Goal: Information Seeking & Learning: Check status

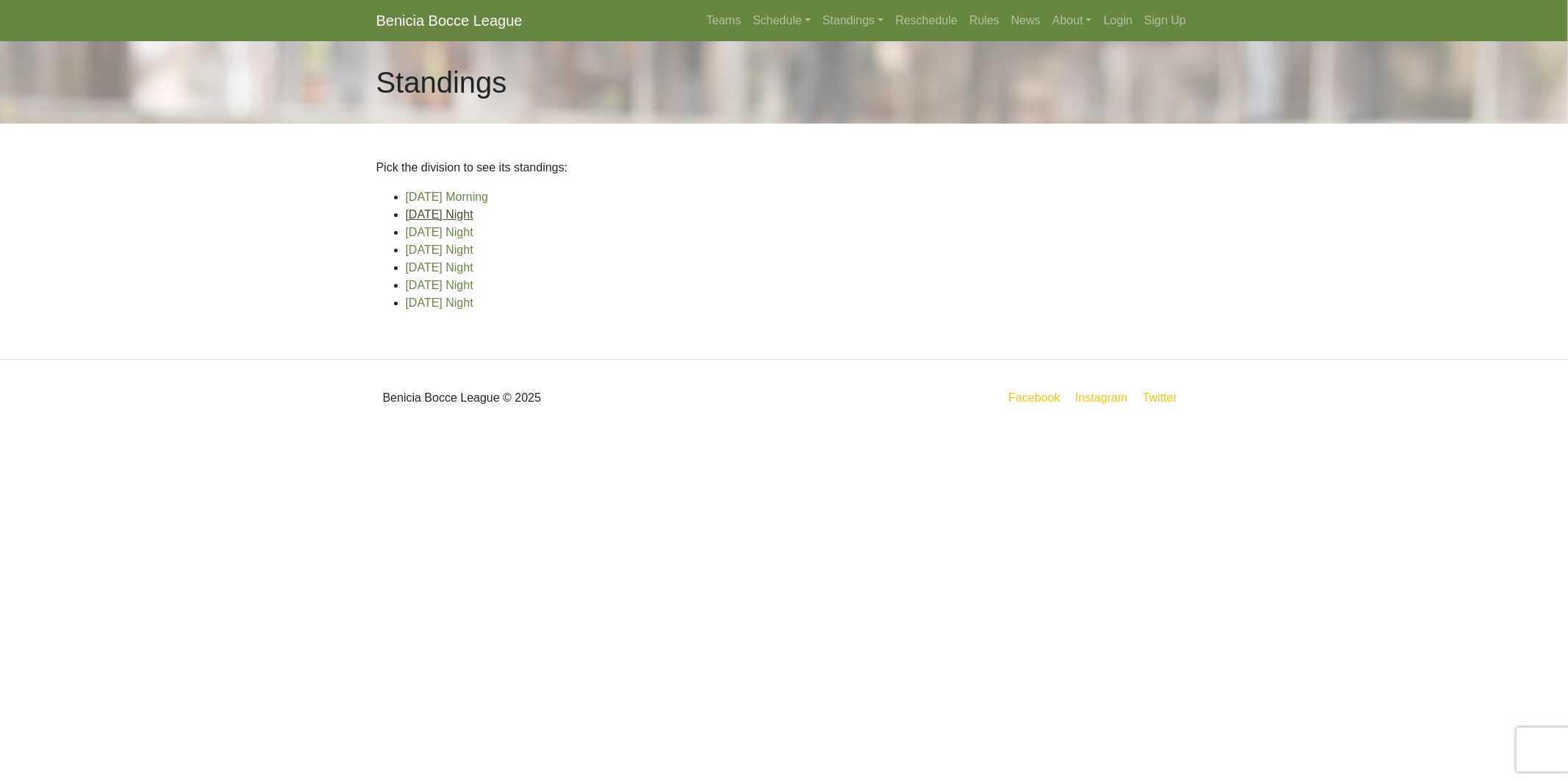
click at [449, 212] on link "[DATE] Night" at bounding box center [440, 215] width 68 height 13
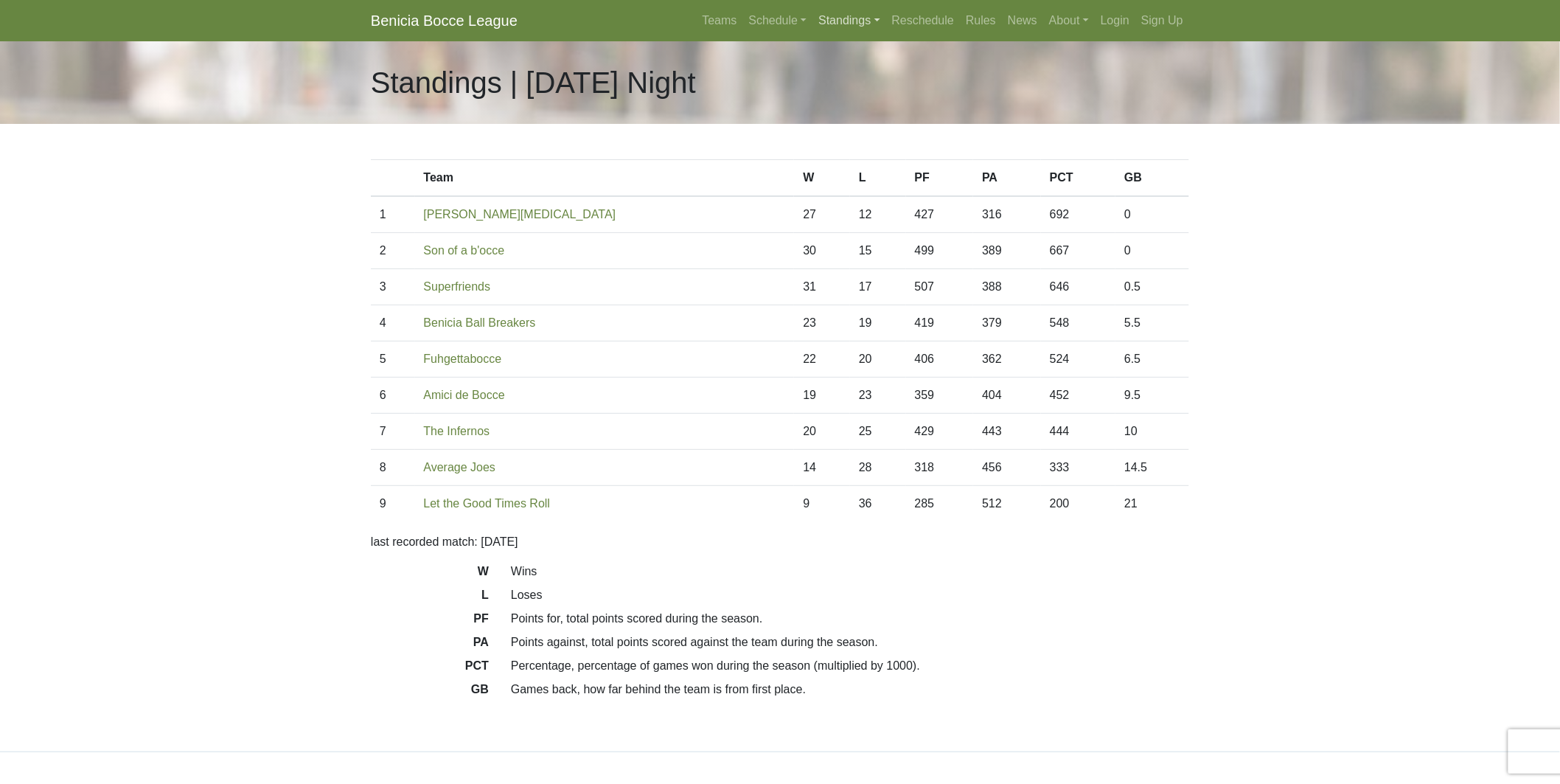
click at [839, 24] on link "Standings" at bounding box center [849, 20] width 73 height 29
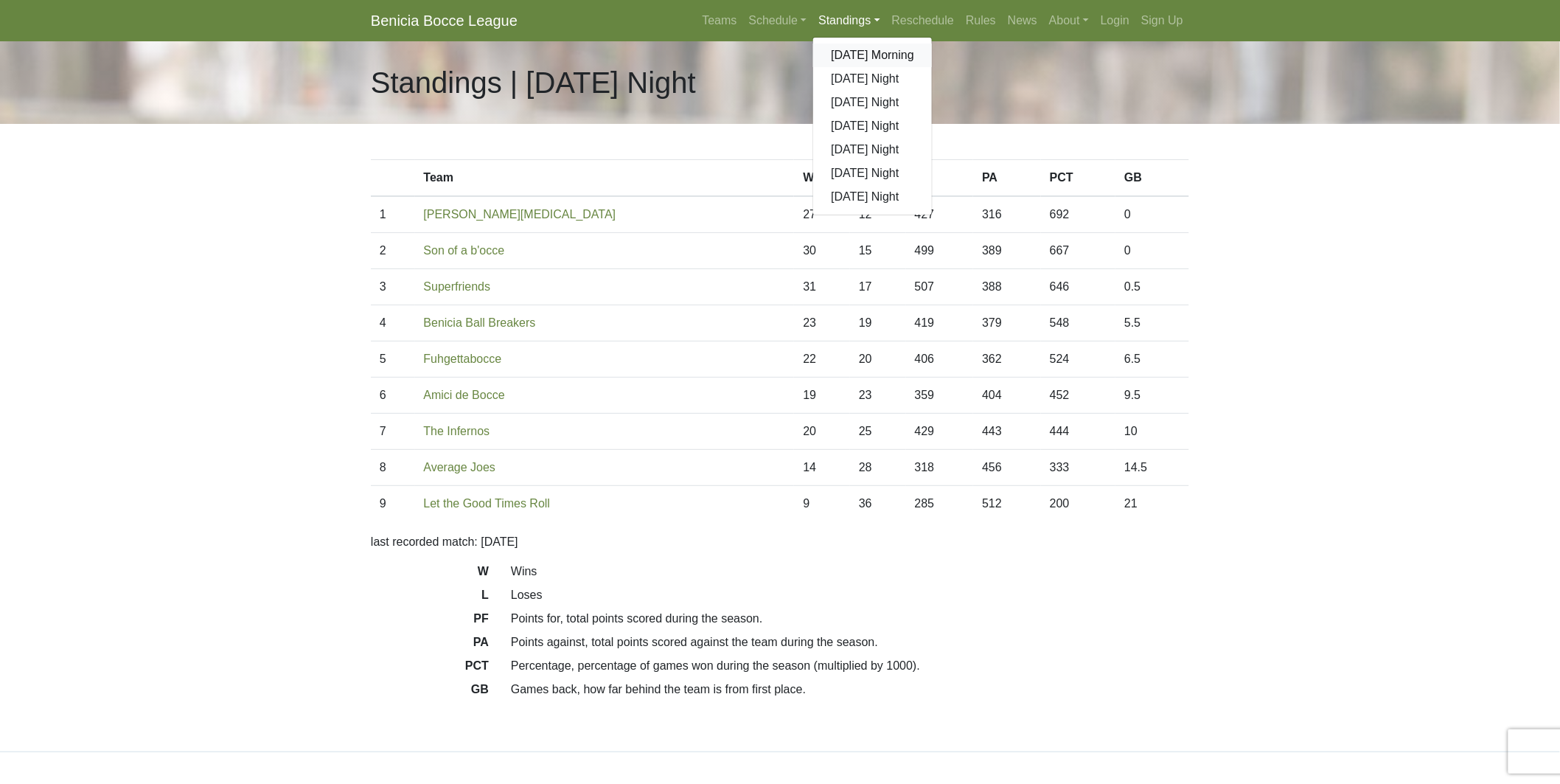
click at [848, 49] on link "[DATE] Morning" at bounding box center [872, 55] width 118 height 24
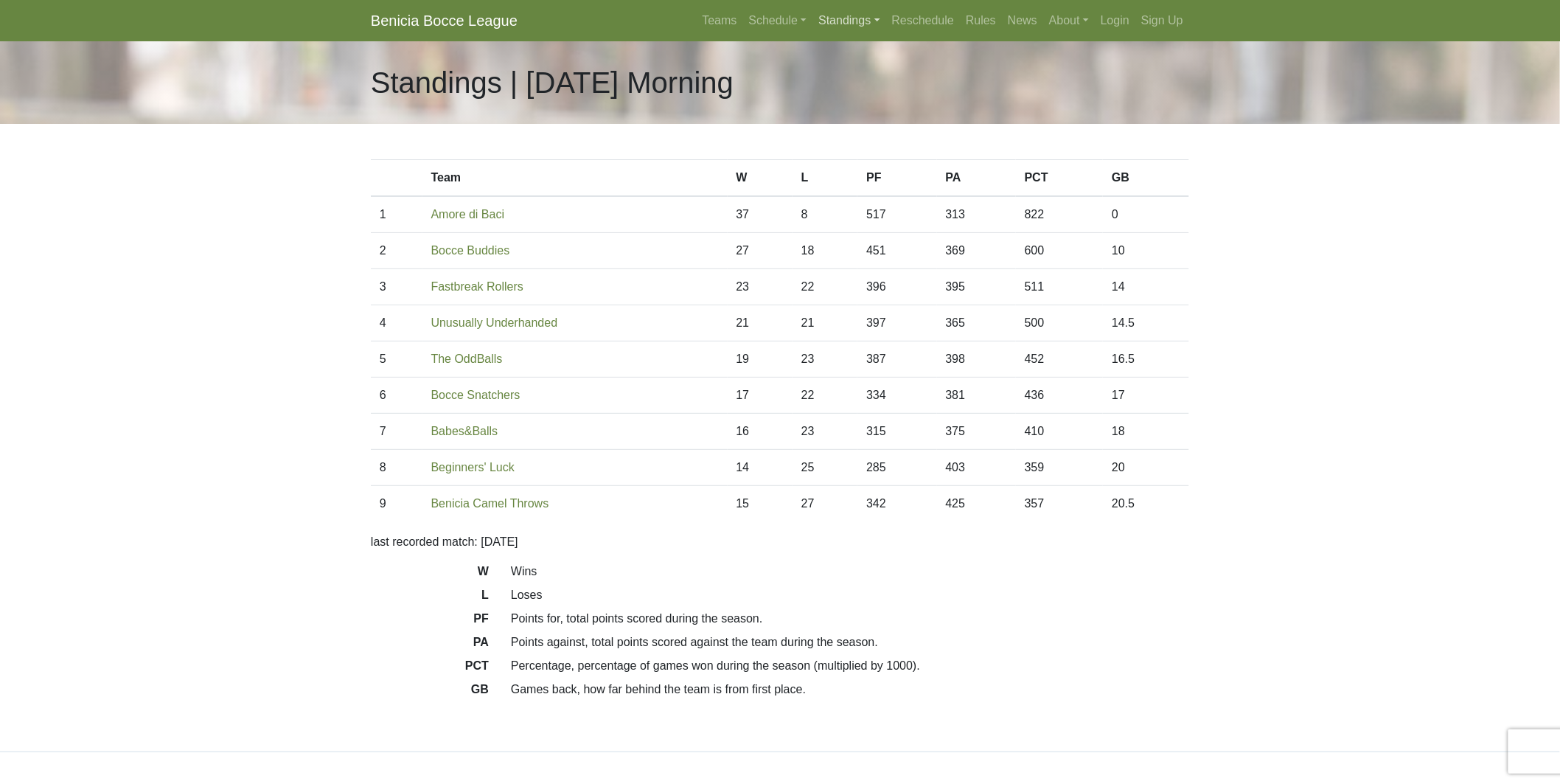
click at [851, 17] on link "Standings" at bounding box center [849, 20] width 73 height 29
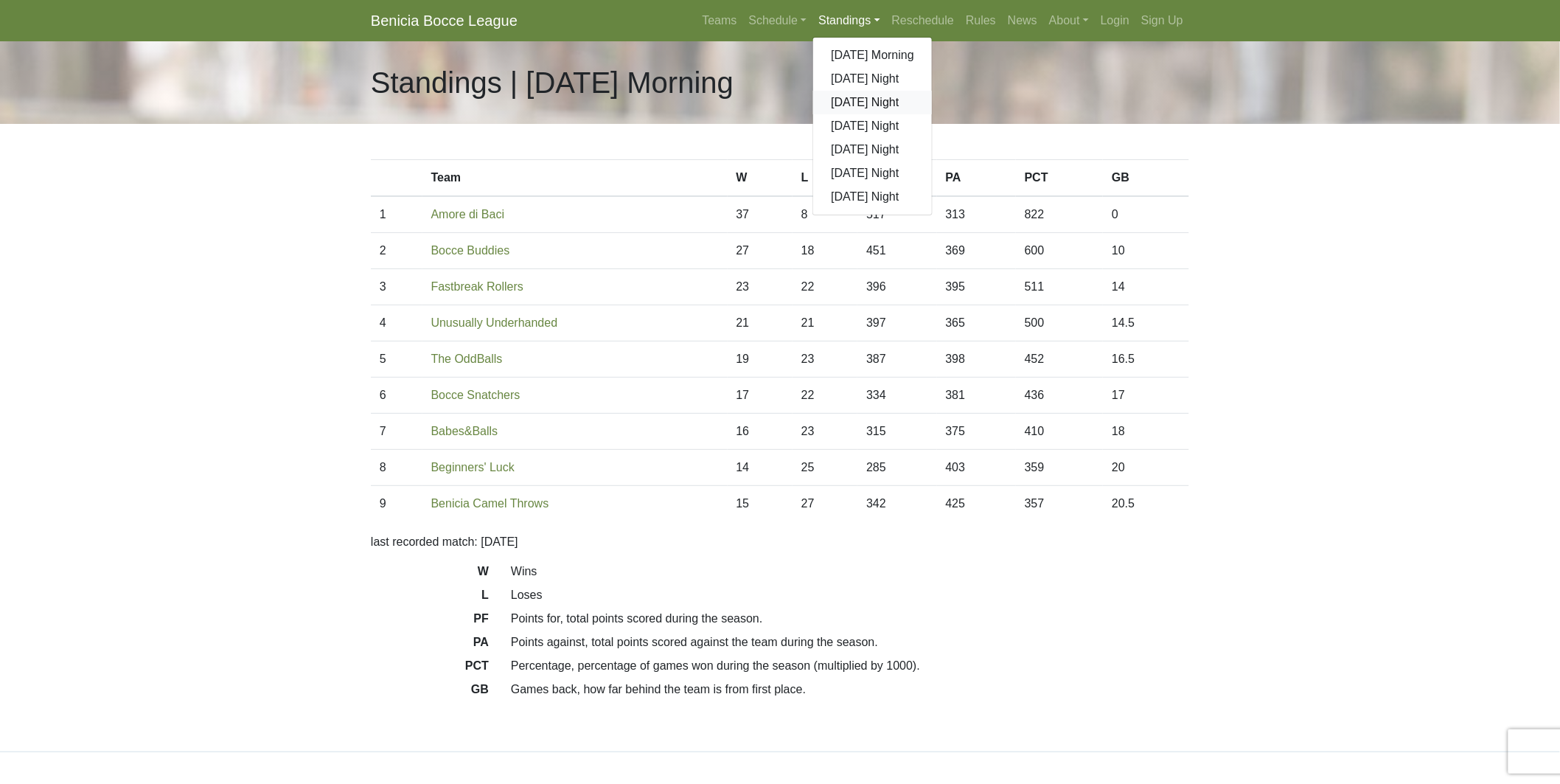
click at [869, 100] on link "[DATE] Night" at bounding box center [872, 103] width 118 height 24
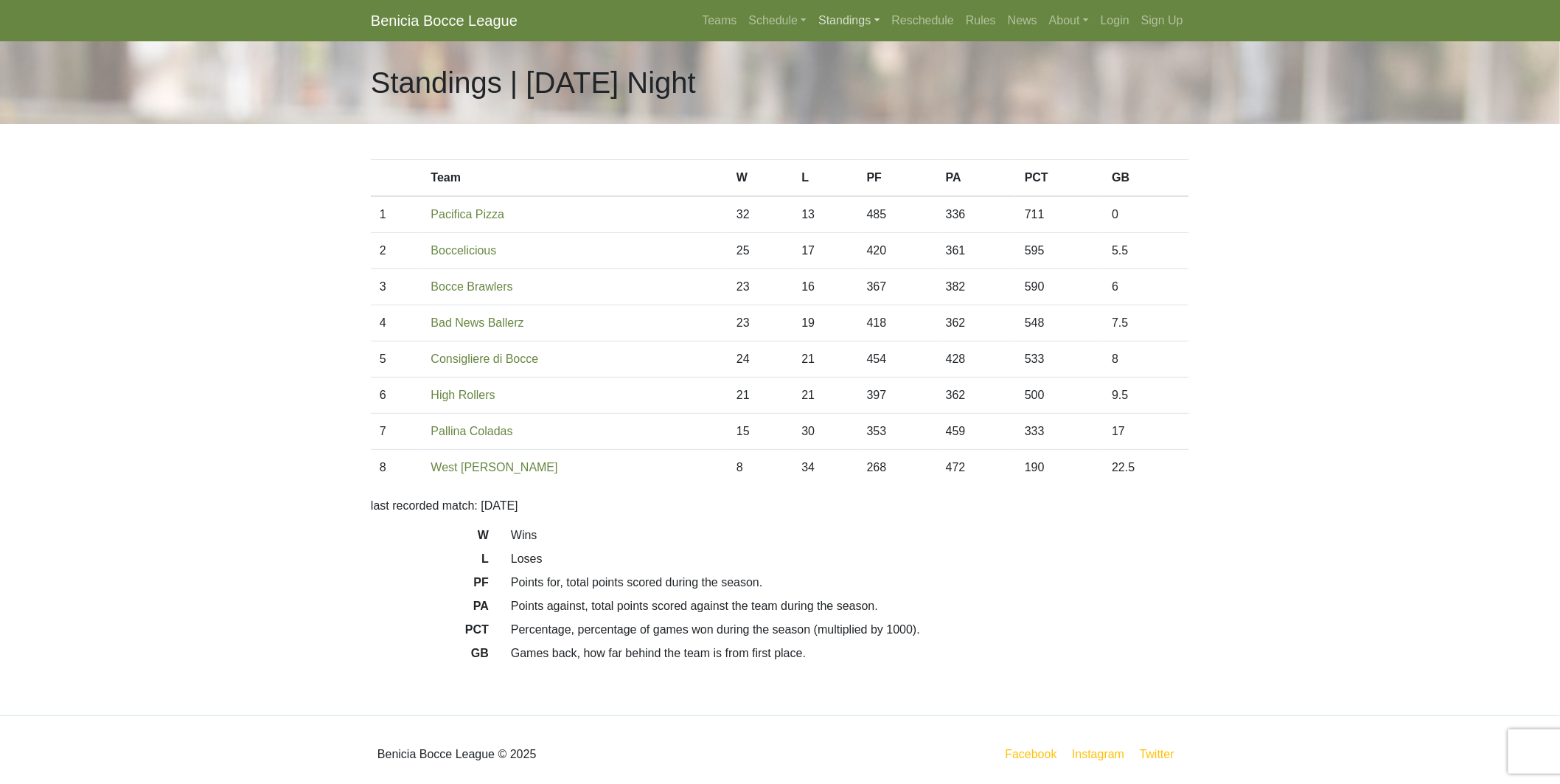
click at [843, 17] on link "Standings" at bounding box center [849, 20] width 73 height 29
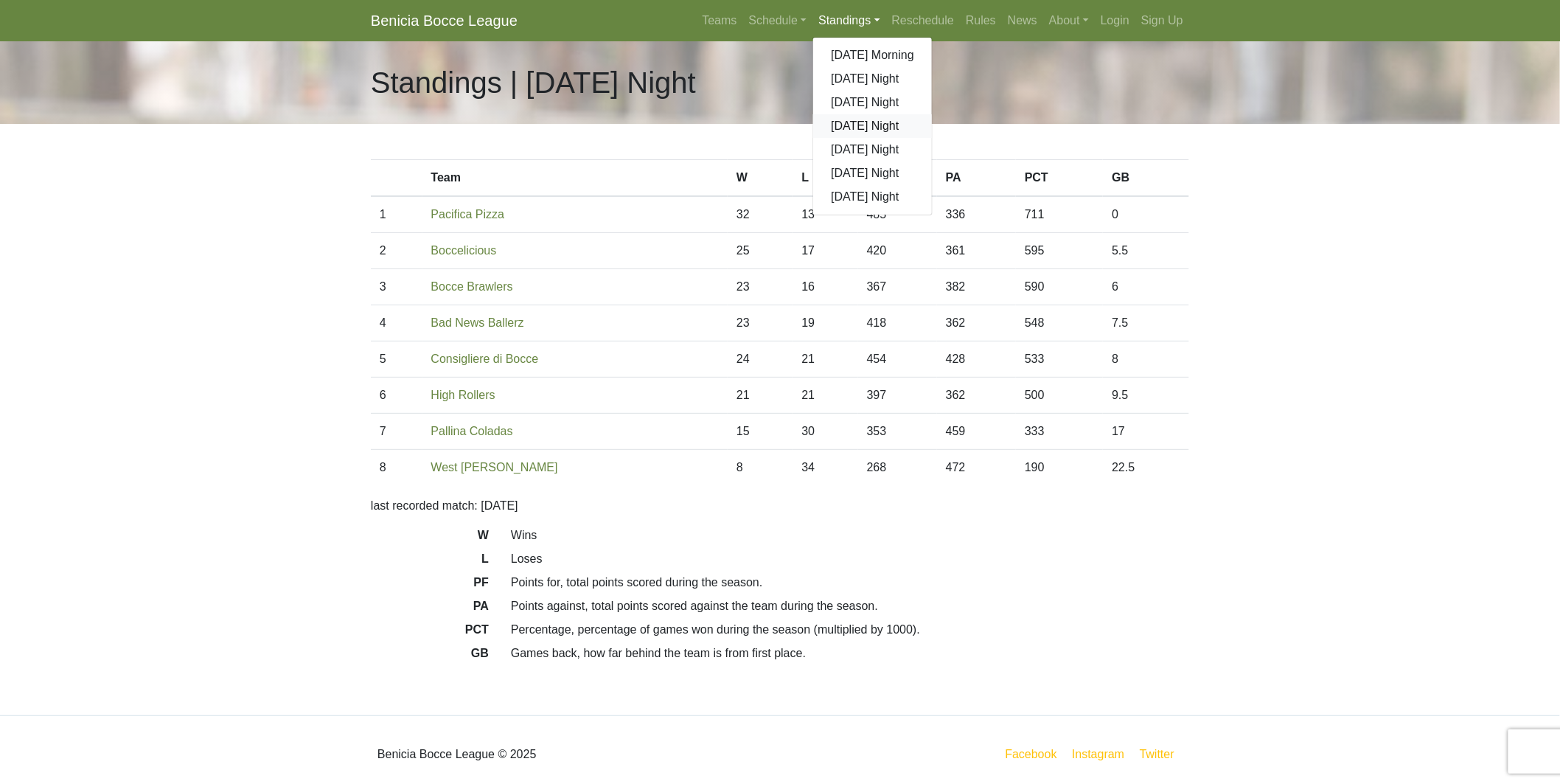
click at [859, 122] on link "[DATE] Night" at bounding box center [872, 127] width 118 height 24
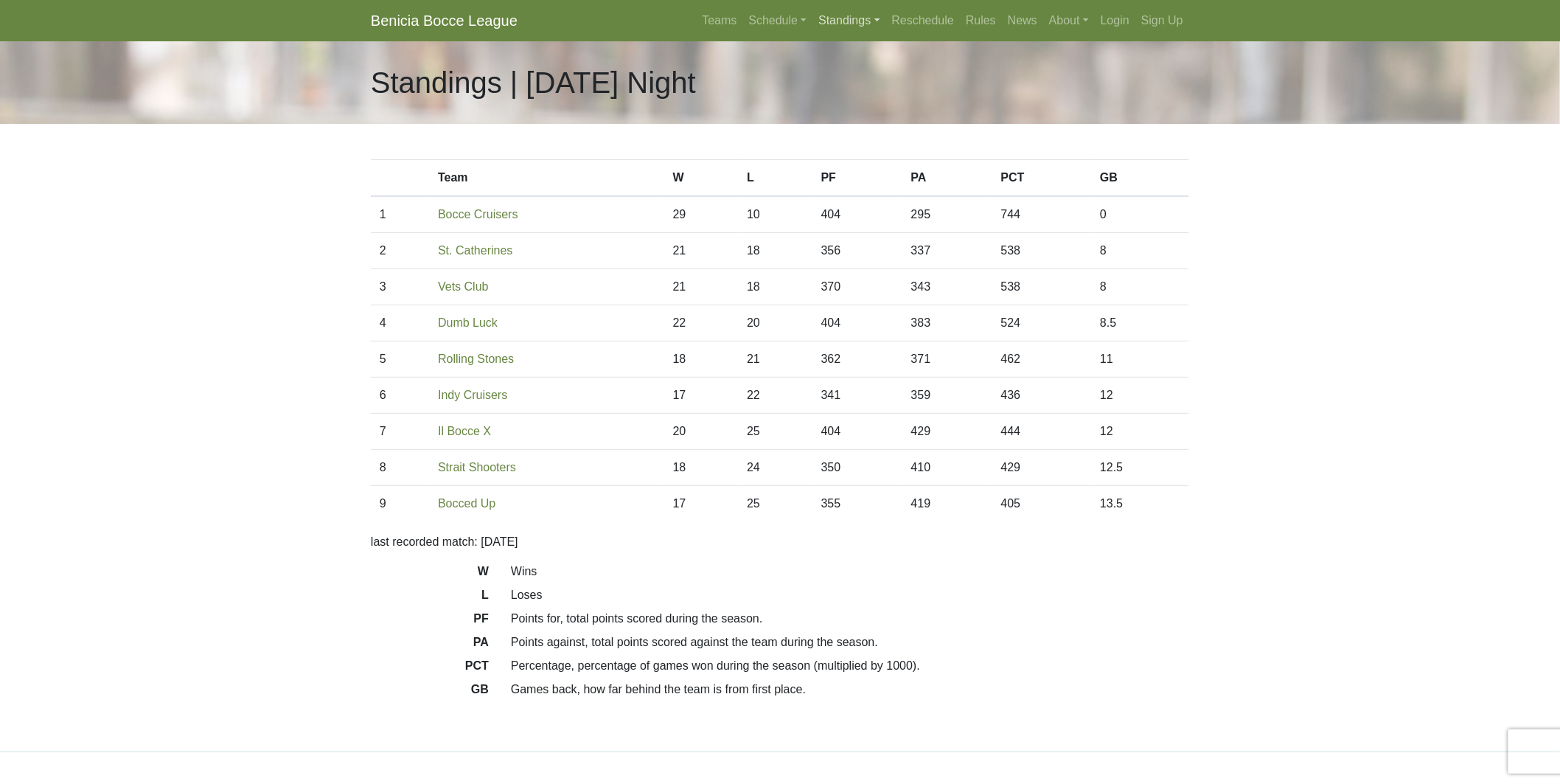
click at [841, 18] on link "Standings" at bounding box center [849, 20] width 73 height 29
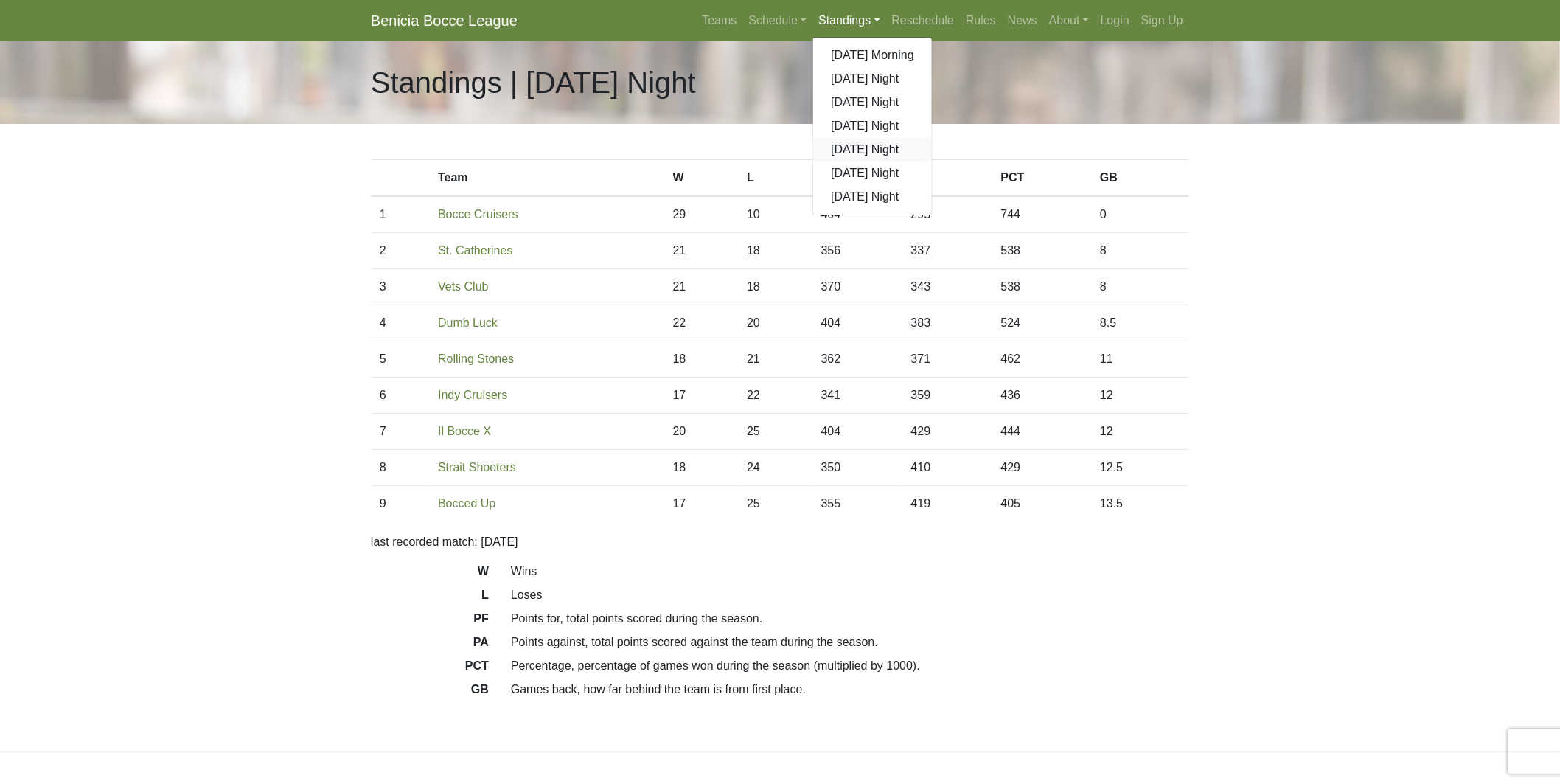
click at [874, 158] on link "[DATE] Night" at bounding box center [872, 149] width 118 height 24
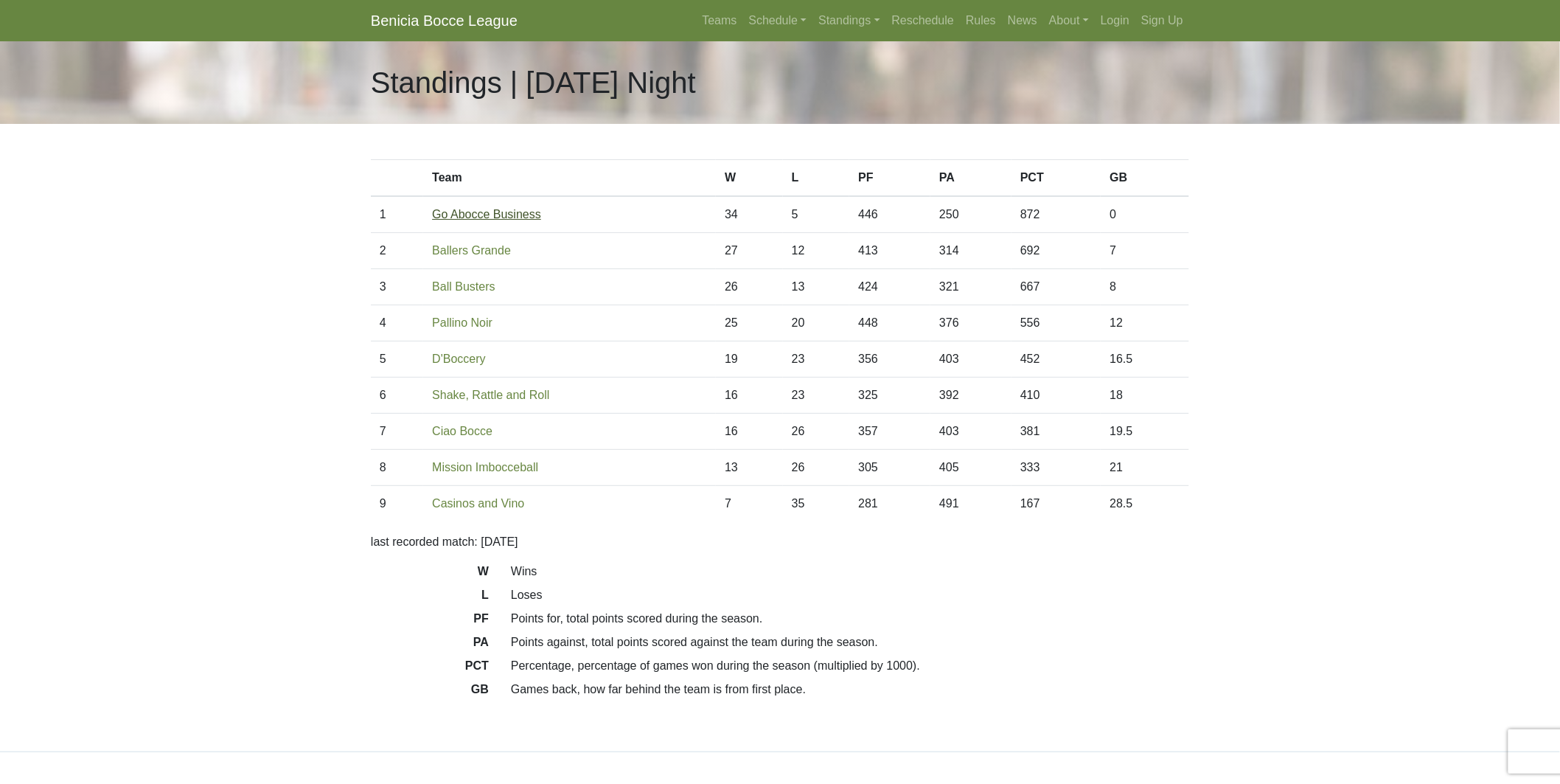
click at [474, 214] on link "Go Abocce Business" at bounding box center [486, 215] width 109 height 13
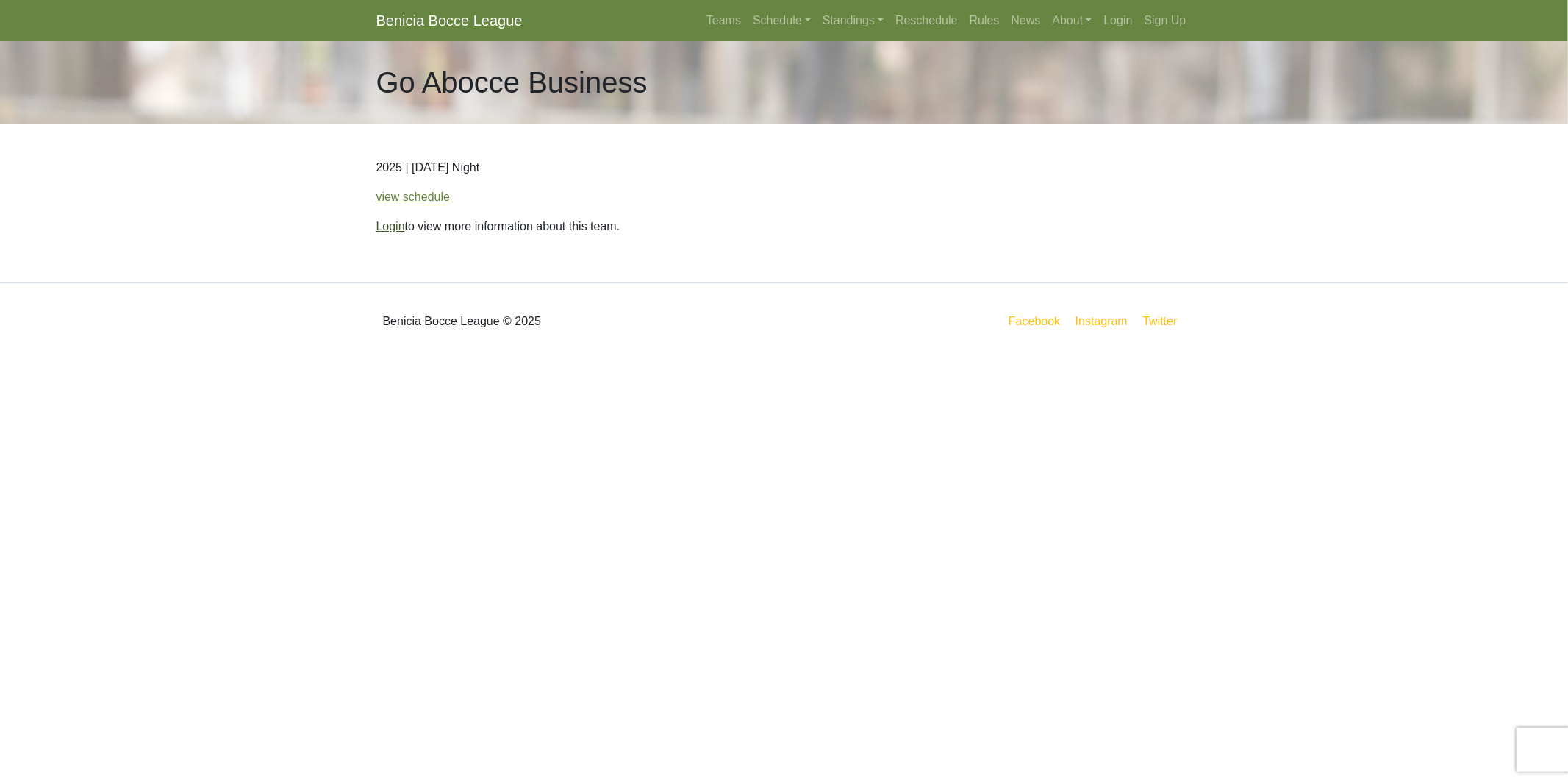
click at [391, 224] on link "Login" at bounding box center [390, 226] width 28 height 13
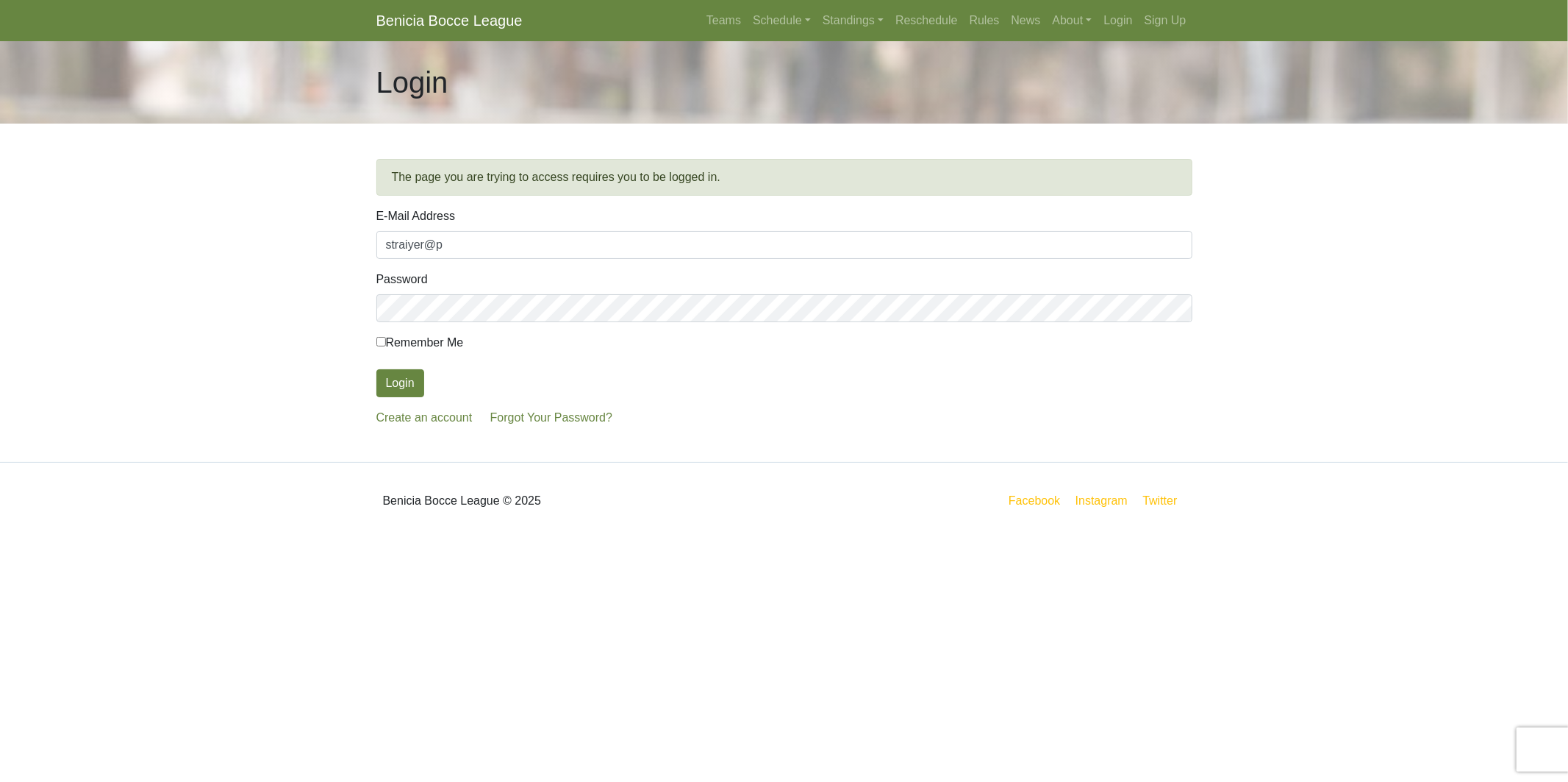
type input "straiyer@pacbell.net"
click at [377, 370] on button "Login" at bounding box center [400, 383] width 48 height 28
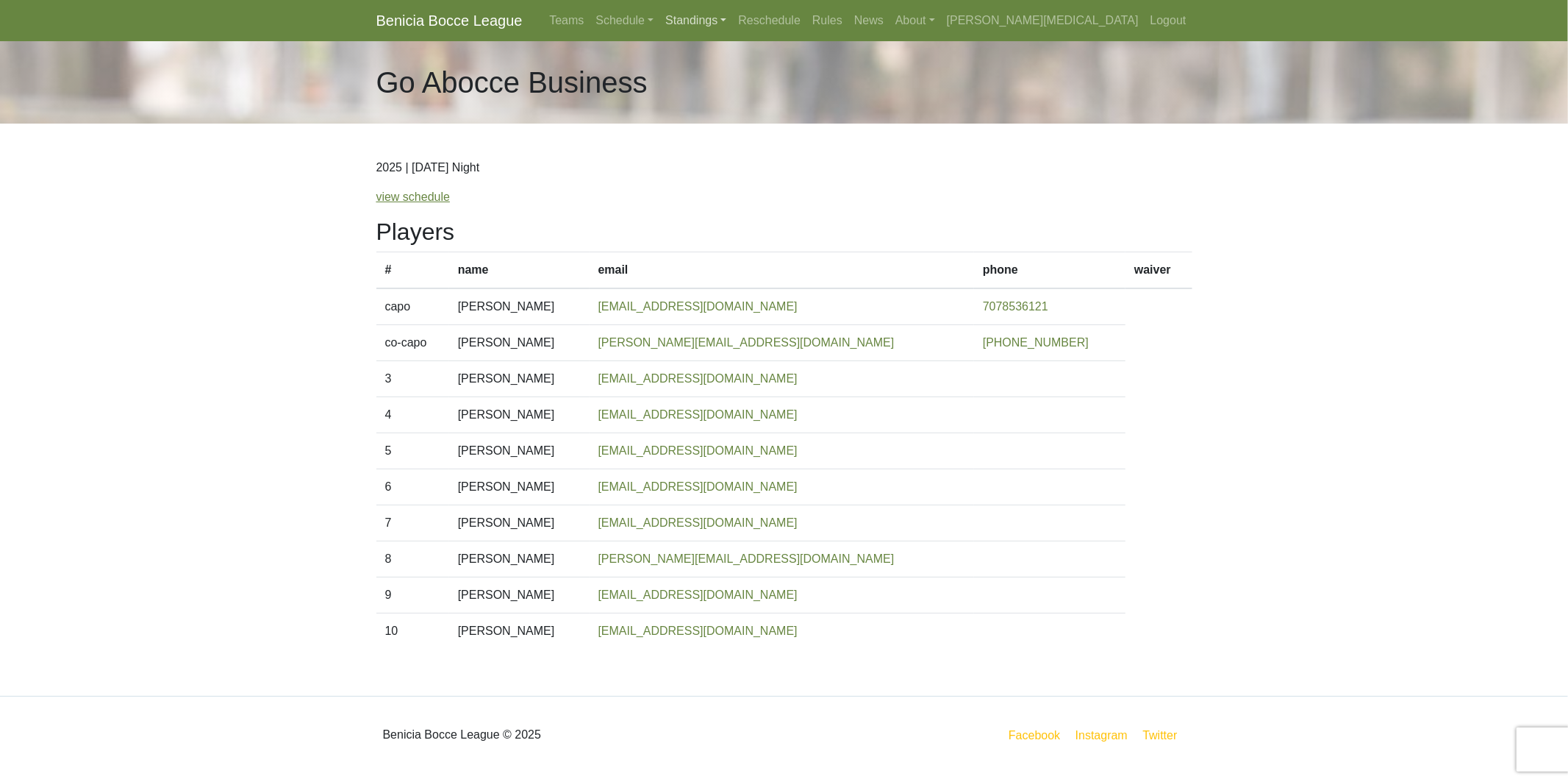
click at [732, 16] on link "Standings" at bounding box center [696, 20] width 73 height 29
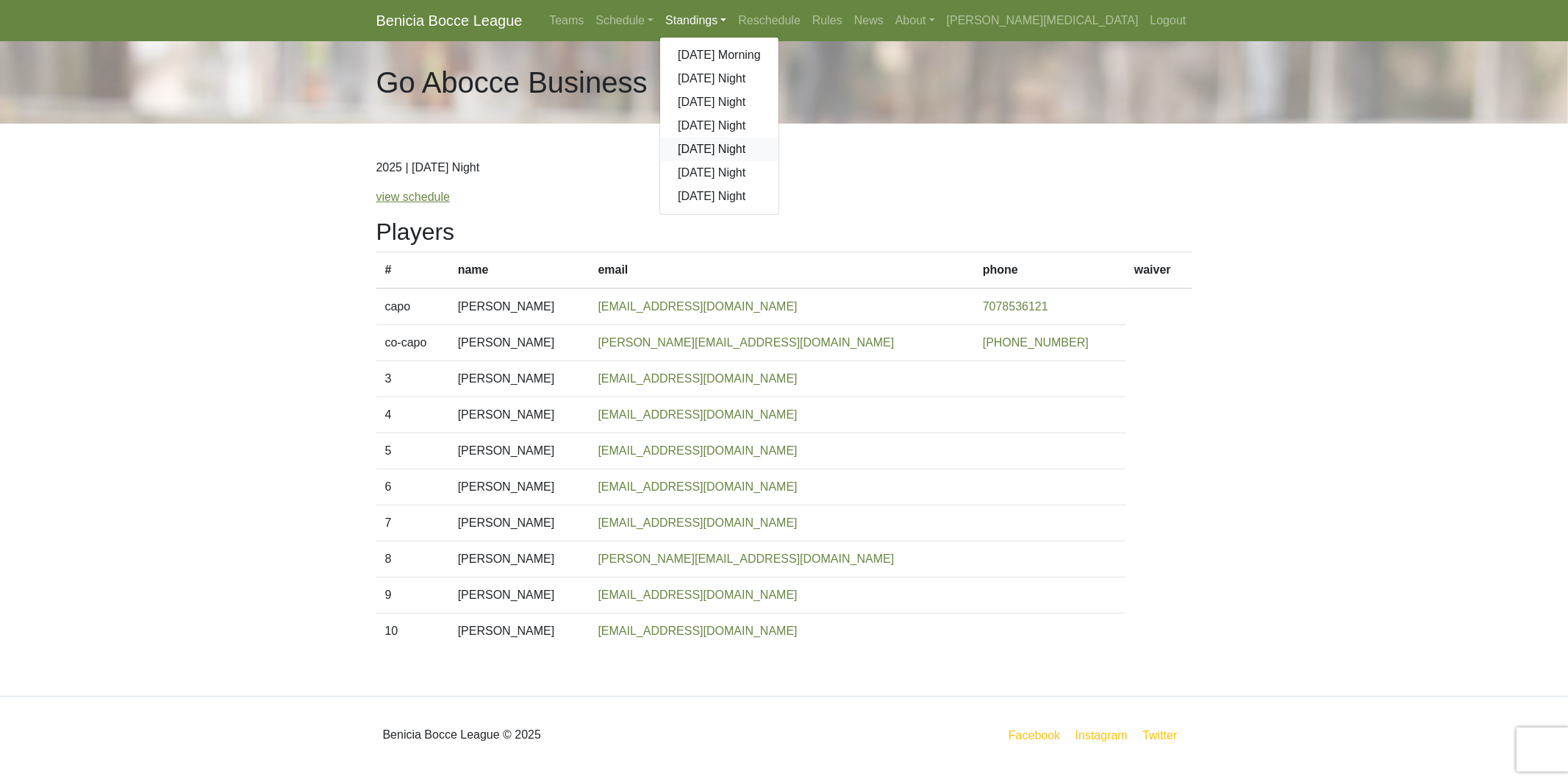
click at [778, 148] on link "[DATE] Night" at bounding box center [719, 149] width 118 height 24
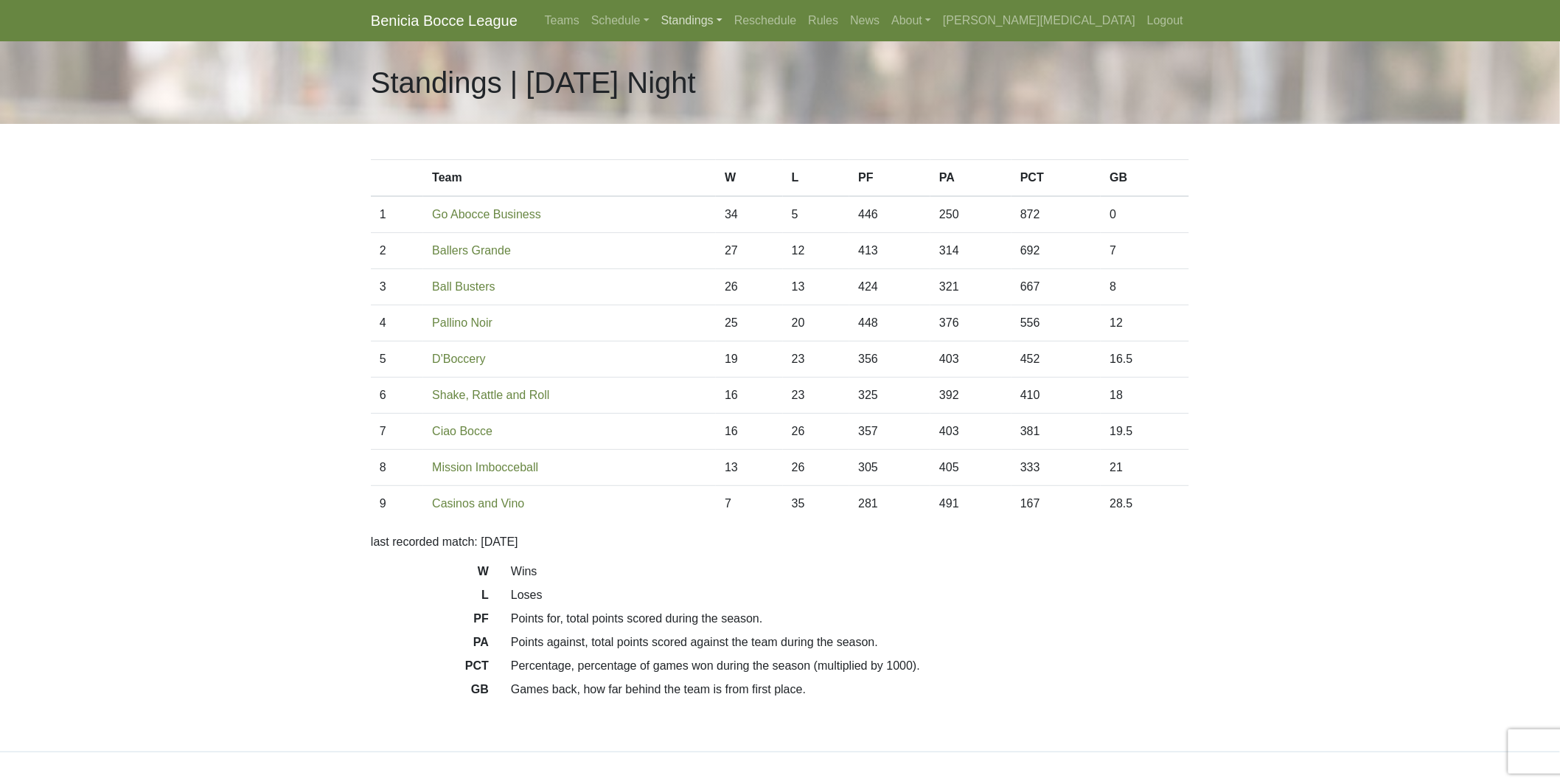
click at [728, 17] on link "Standings" at bounding box center [692, 20] width 73 height 29
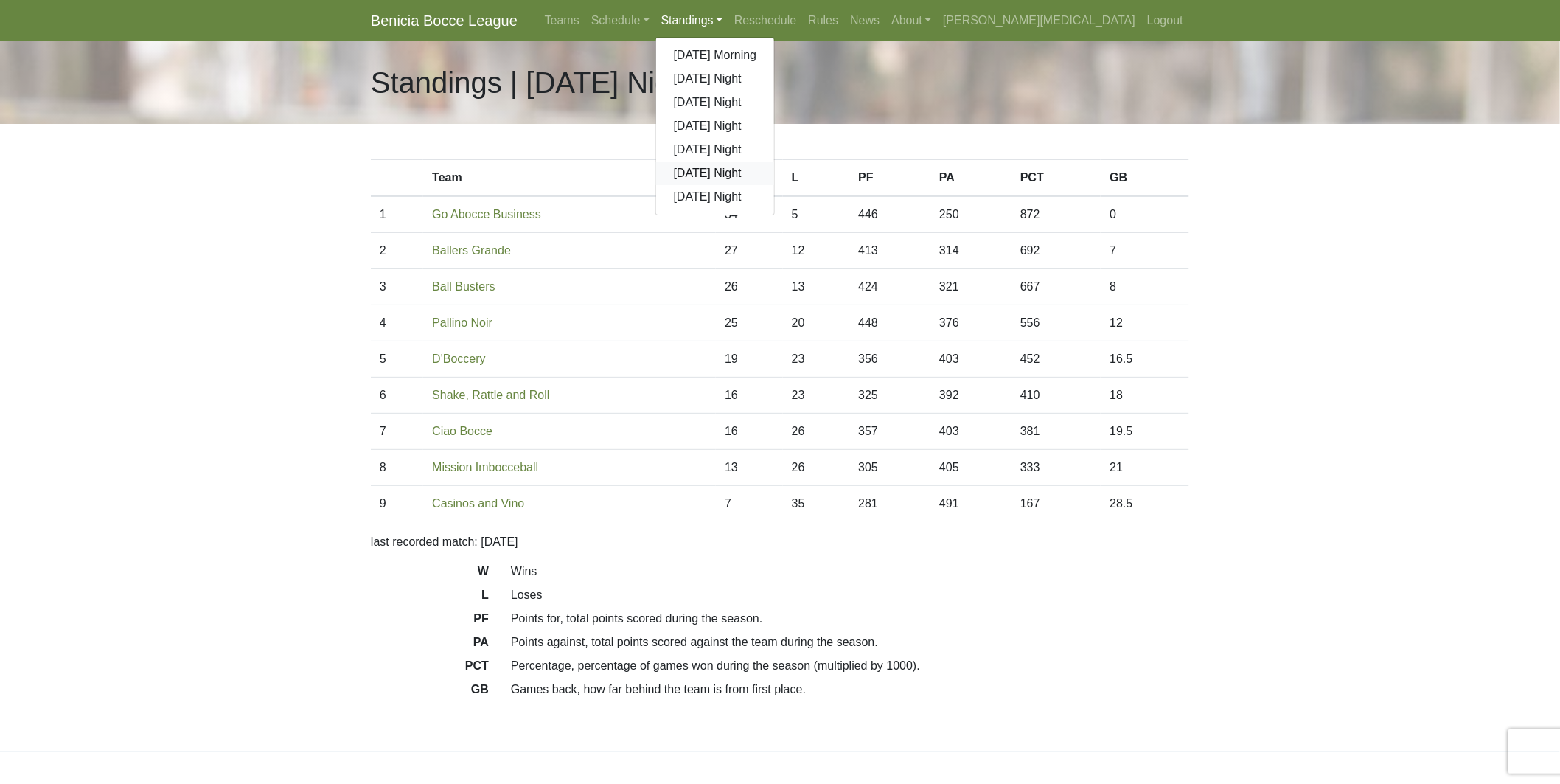
click at [775, 170] on link "[DATE] Night" at bounding box center [714, 173] width 118 height 24
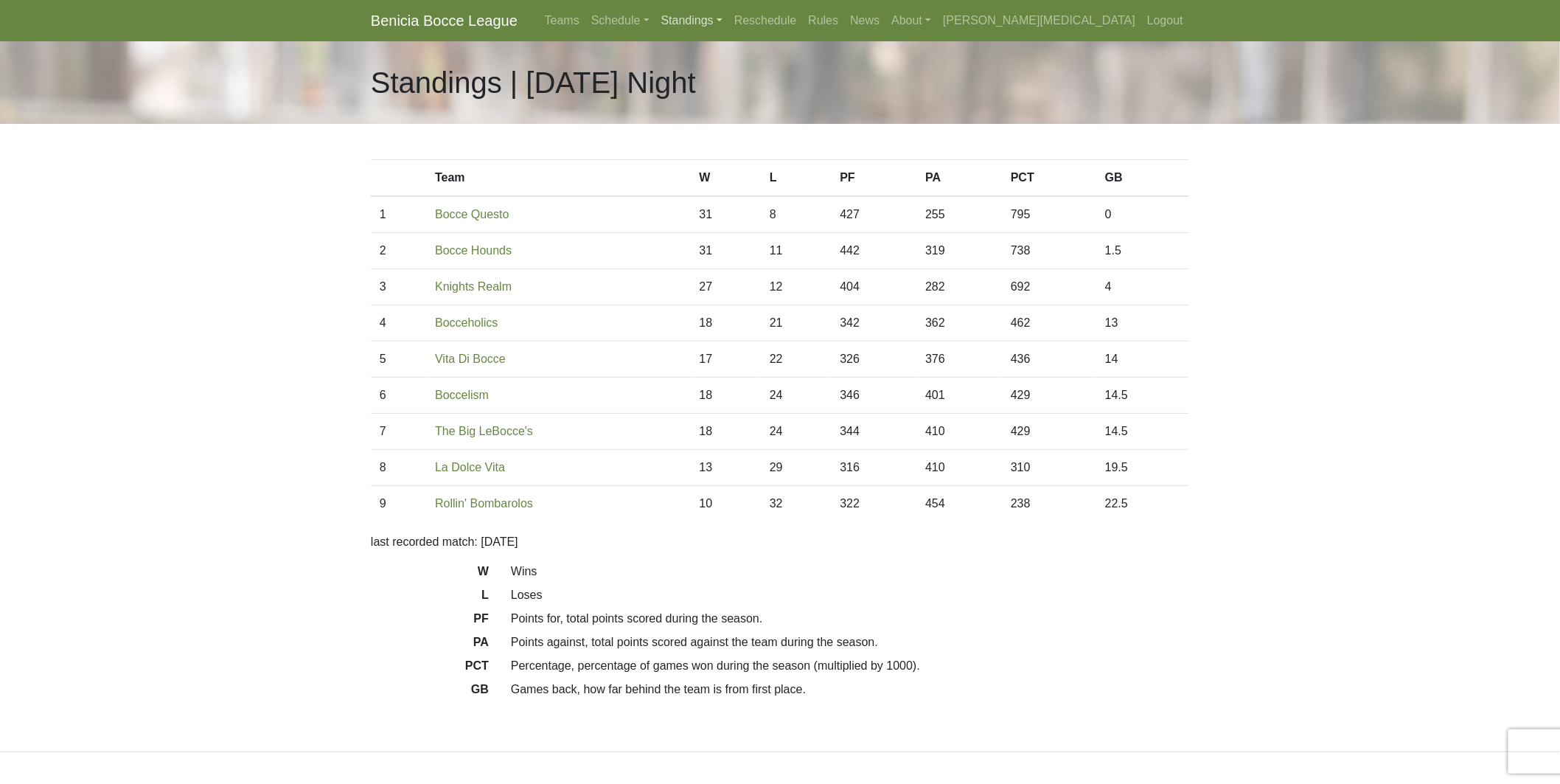
click at [728, 21] on link "Standings" at bounding box center [692, 20] width 73 height 29
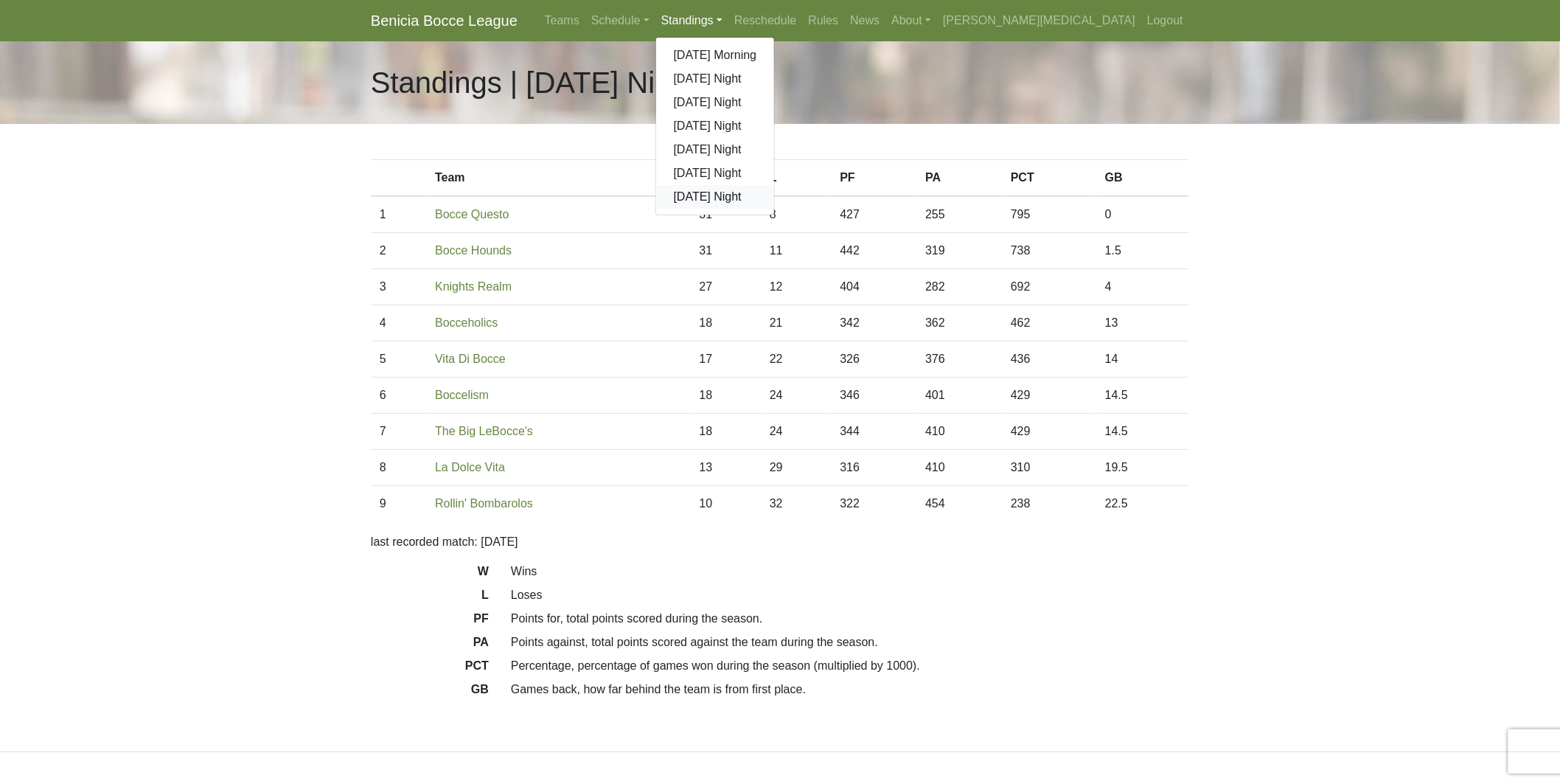
click at [775, 194] on link "[DATE] Night" at bounding box center [714, 197] width 118 height 24
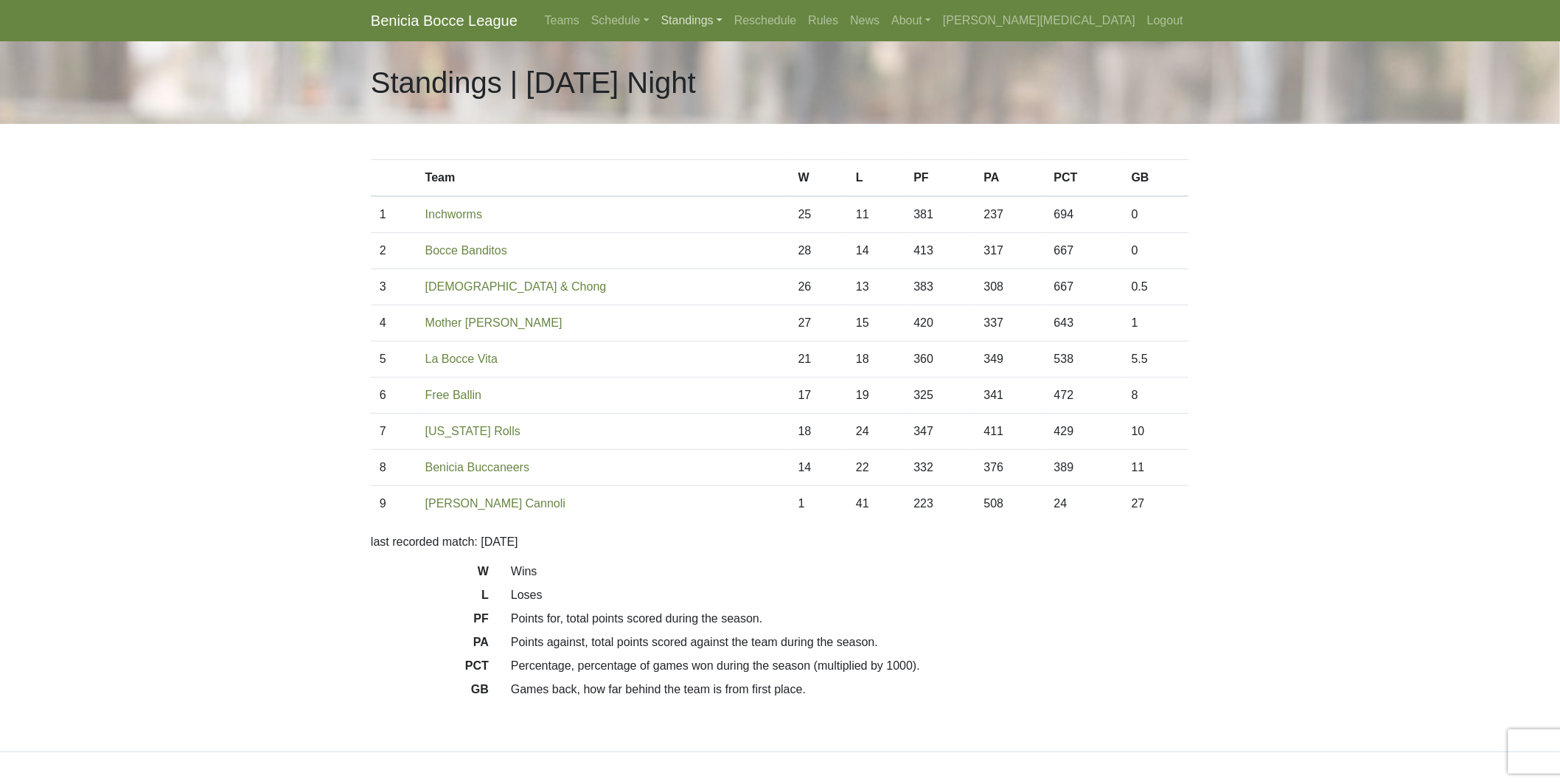
click at [728, 12] on link "Standings" at bounding box center [692, 20] width 73 height 29
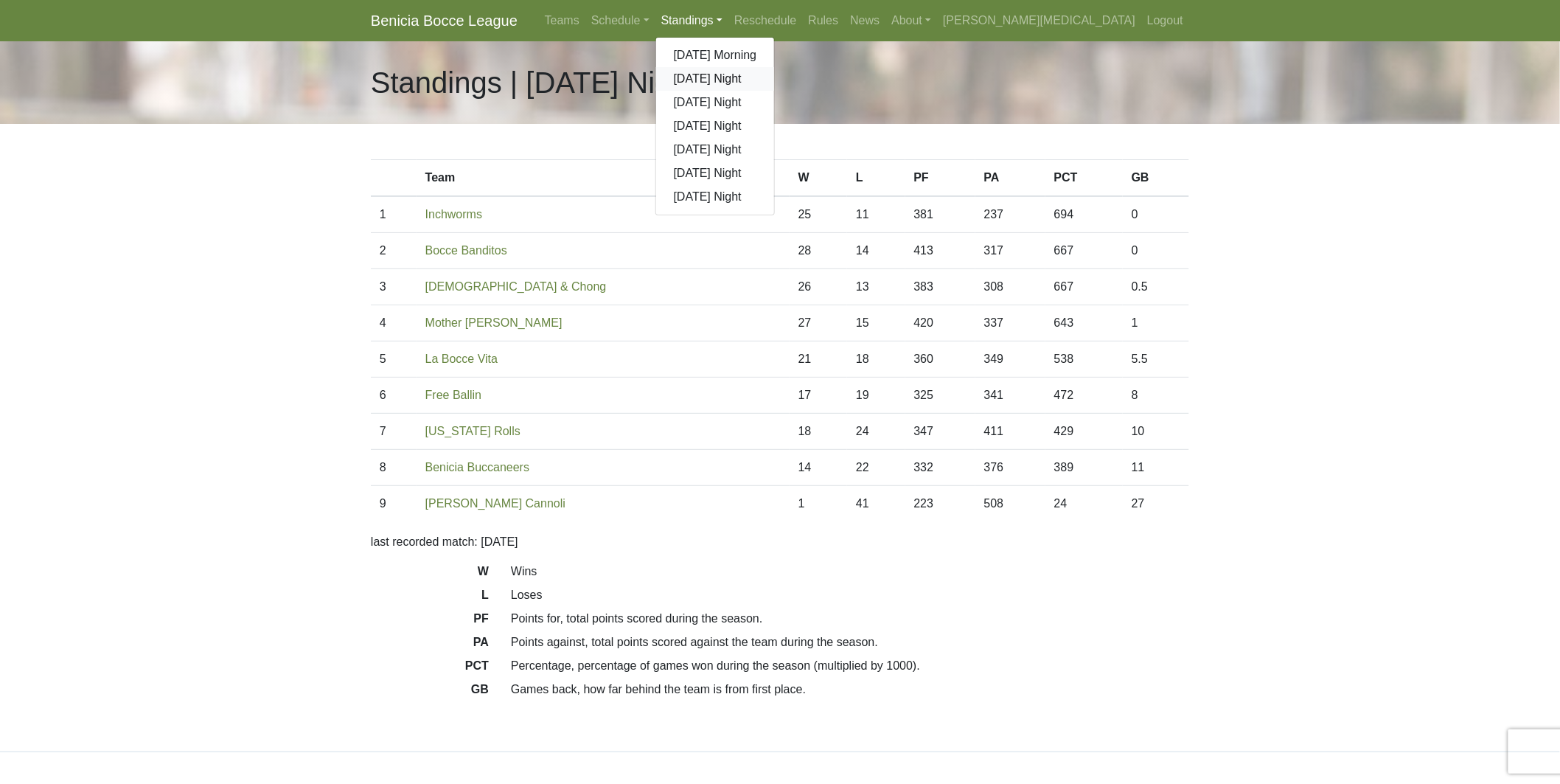
click at [775, 74] on link "[DATE] Night" at bounding box center [714, 79] width 118 height 24
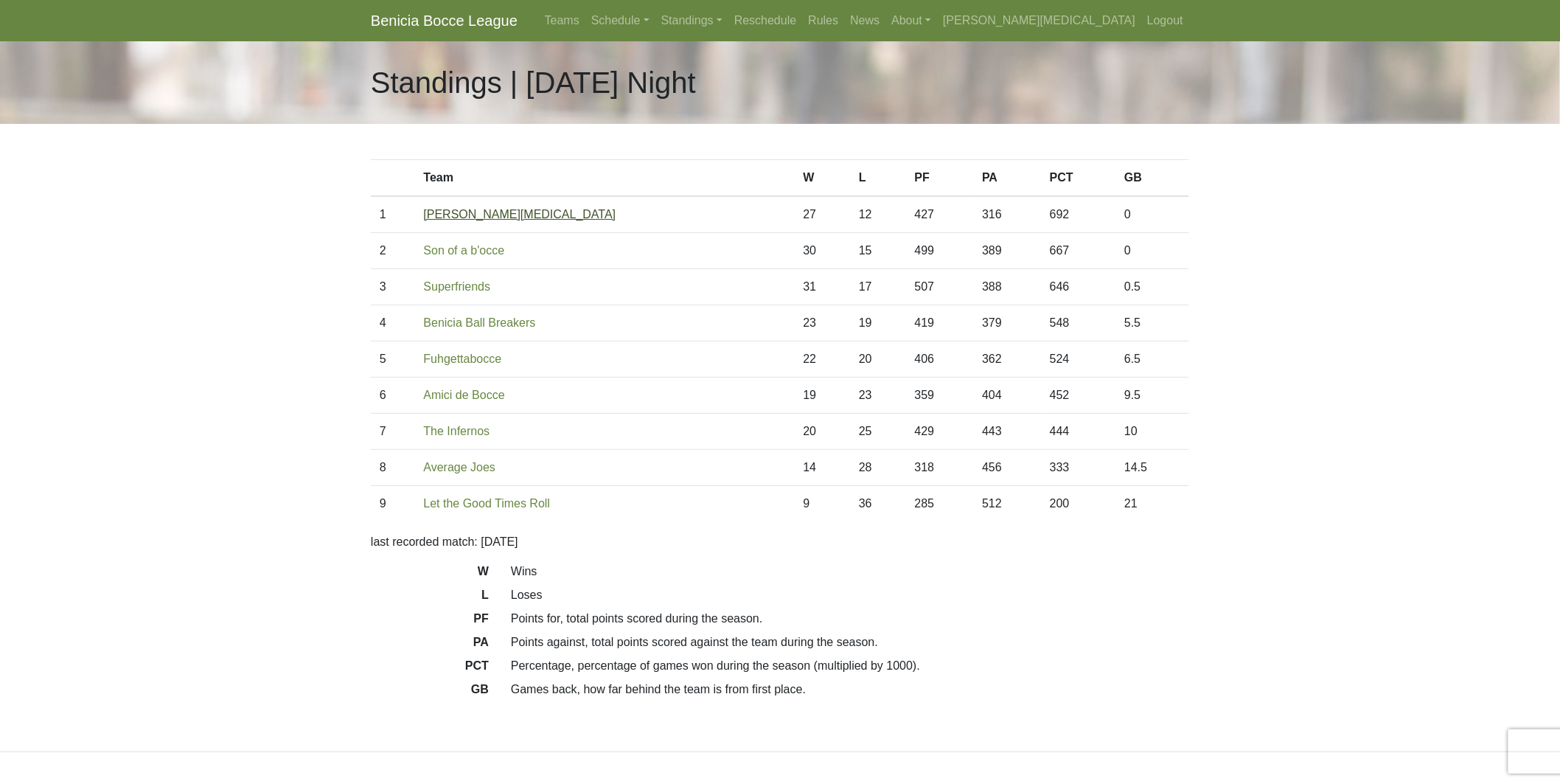
click at [455, 214] on link "[PERSON_NAME][MEDICAL_DATA]" at bounding box center [520, 215] width 193 height 13
